Goal: Find specific page/section: Find specific page/section

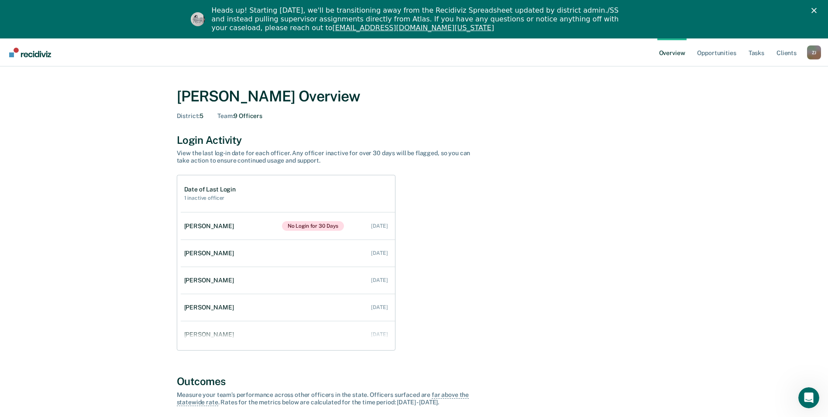
click at [816, 53] on div "Z J" at bounding box center [814, 52] width 14 height 14
click at [766, 106] on link "Go to Operations" at bounding box center [779, 106] width 56 height 7
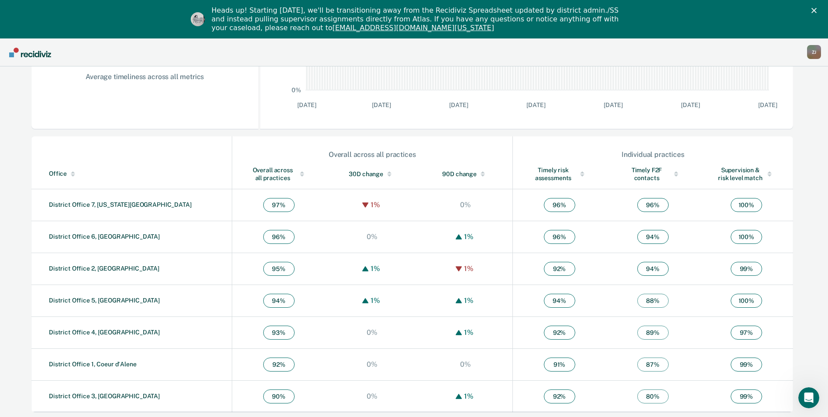
scroll to position [231, 0]
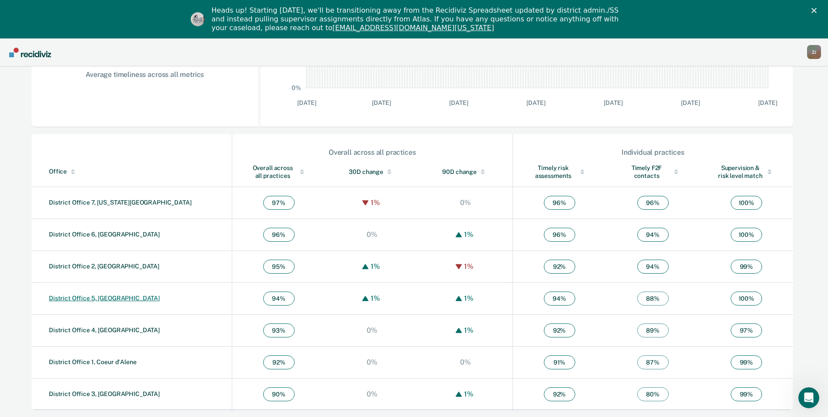
click at [103, 297] on link "District Office 5, [GEOGRAPHIC_DATA]" at bounding box center [104, 297] width 111 height 7
